Goal: Navigation & Orientation: Find specific page/section

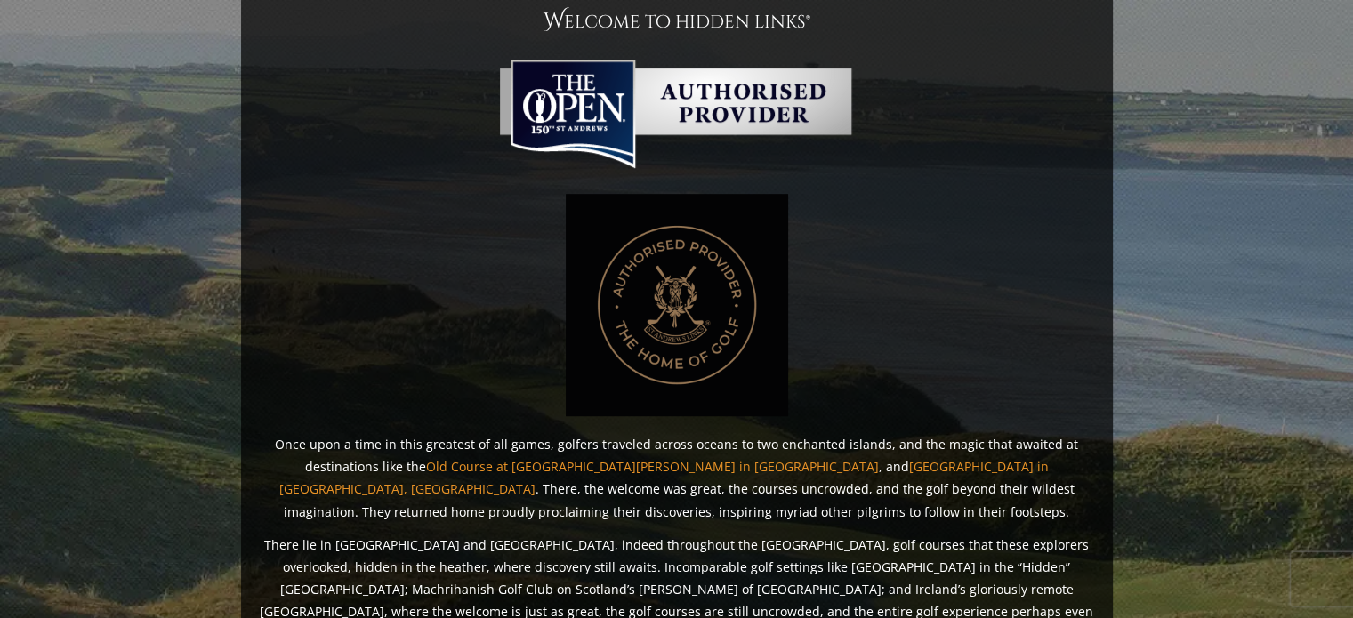
scroll to position [1526, 0]
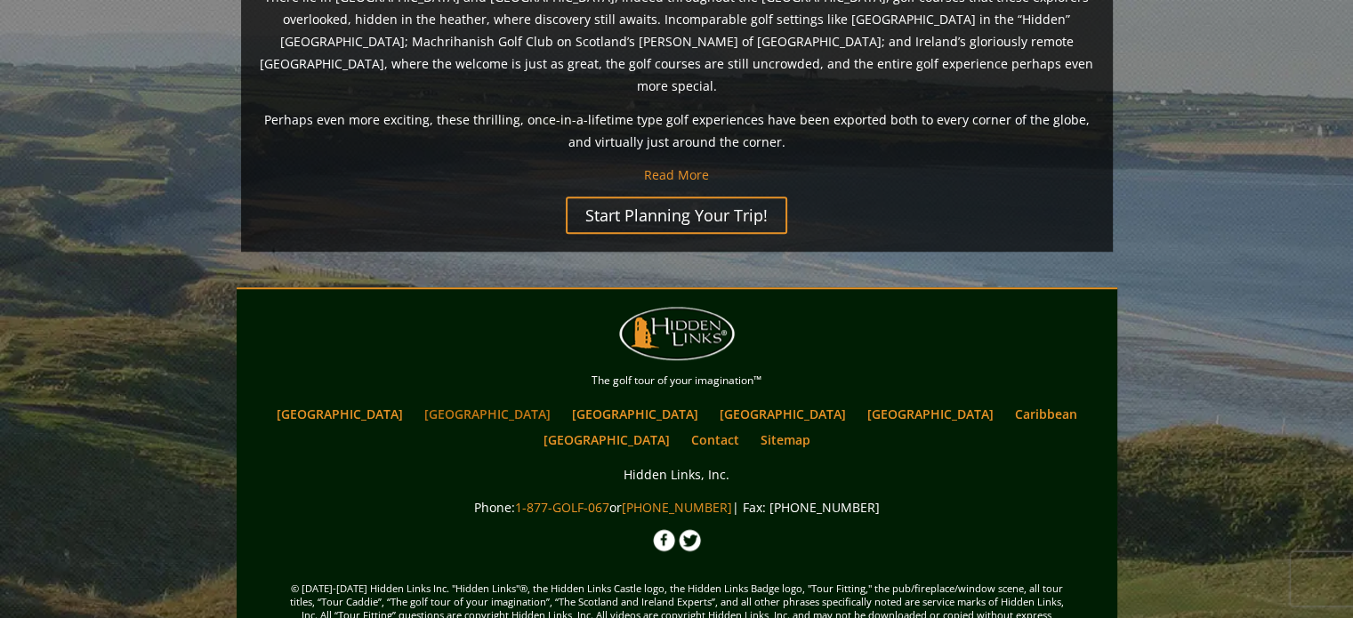
click at [488, 401] on link "[GEOGRAPHIC_DATA]" at bounding box center [487, 414] width 144 height 26
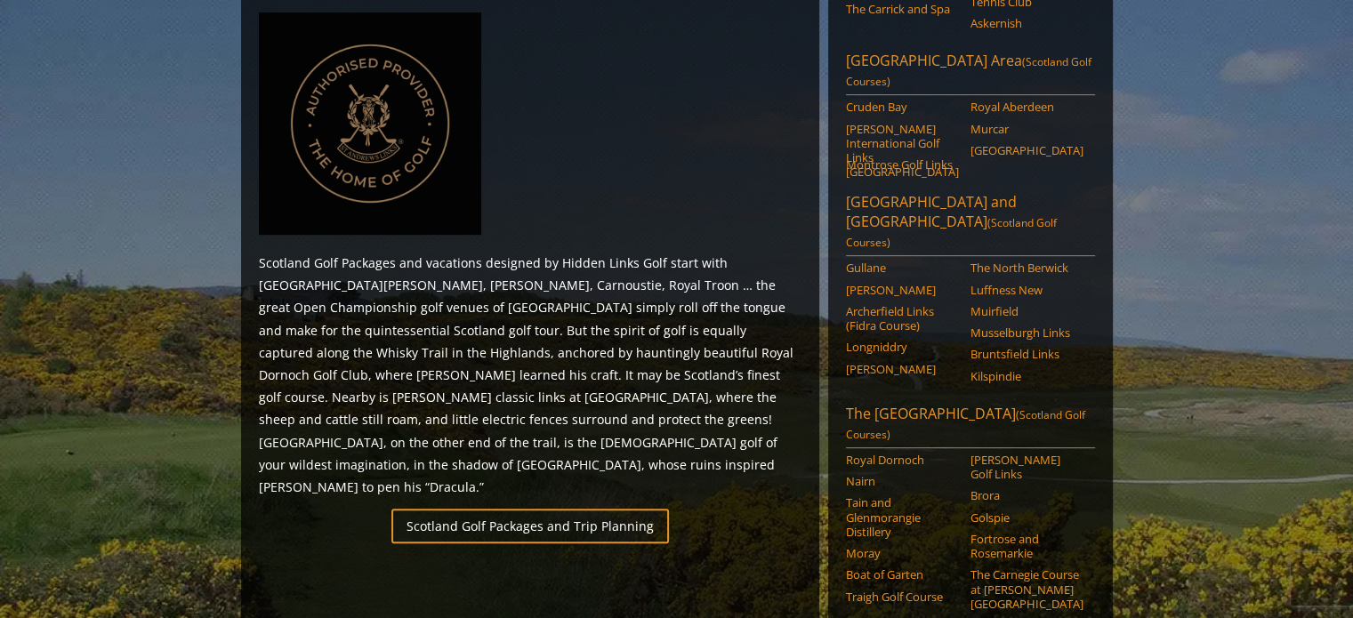
scroll to position [801, 0]
